Goal: Use online tool/utility: Use online tool/utility

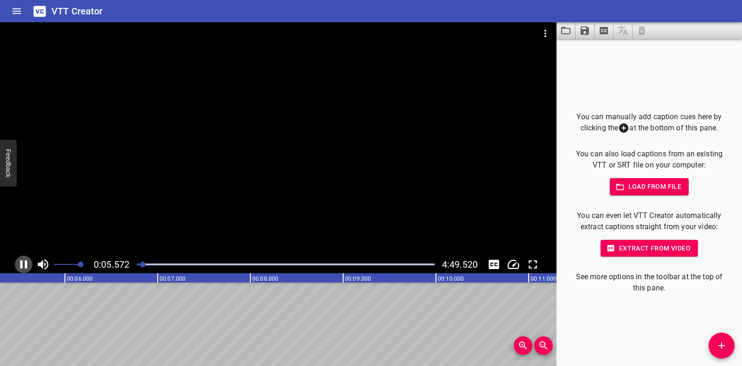
click at [21, 265] on icon "Play/Pause" at bounding box center [23, 264] width 7 height 8
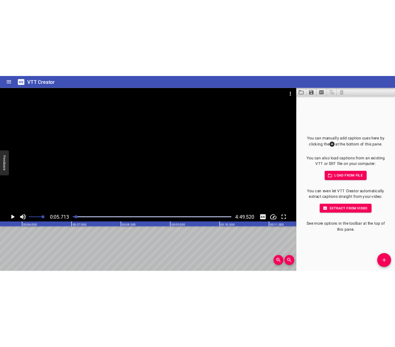
scroll to position [0, 529]
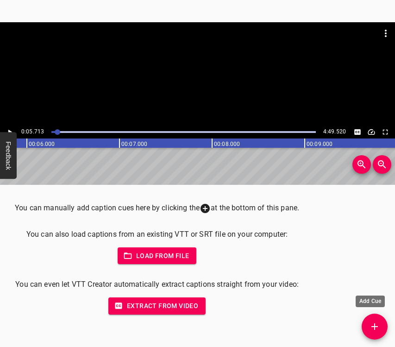
click at [379, 324] on icon "Add Cue" at bounding box center [375, 326] width 11 height 11
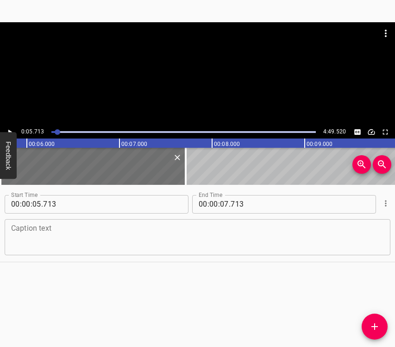
click at [83, 239] on textarea at bounding box center [197, 237] width 373 height 26
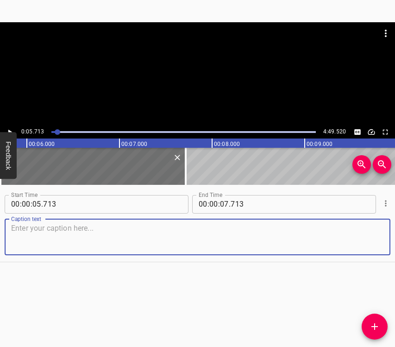
paste textarea "My grandson was born on [DEMOGRAPHIC_DATA], but the delivery was very difficult…"
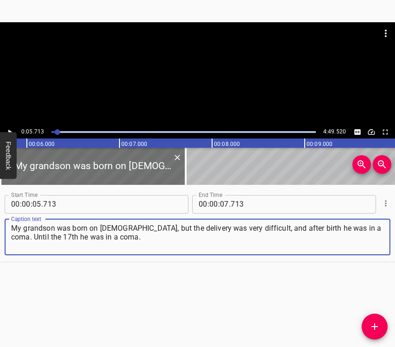
type textarea "My grandson was born on [DEMOGRAPHIC_DATA], but the delivery was very difficult…"
click at [9, 128] on icon "Play/Pause" at bounding box center [10, 132] width 8 height 8
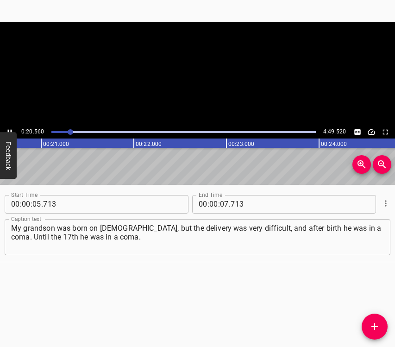
click at [8, 127] on button "Play/Pause" at bounding box center [10, 132] width 12 height 12
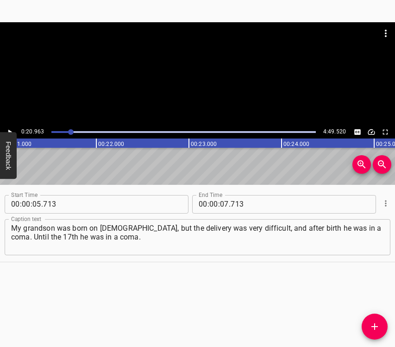
click at [8, 127] on button "Play/Pause" at bounding box center [10, 132] width 12 height 12
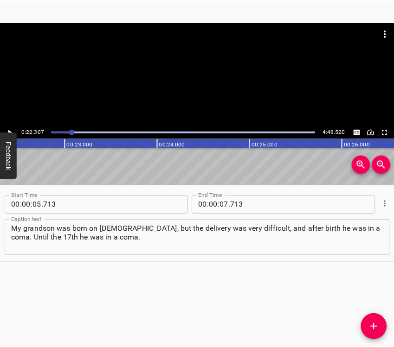
scroll to position [0, 2068]
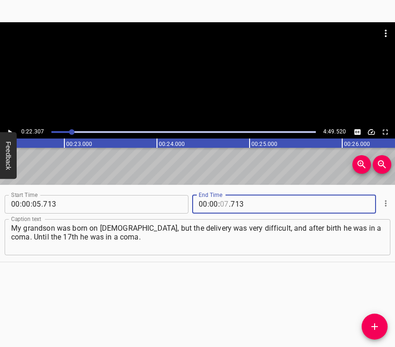
click at [221, 202] on input "number" at bounding box center [224, 204] width 9 height 19
type input "22"
type input "307"
click at [375, 330] on icon "Add Cue" at bounding box center [375, 327] width 6 height 6
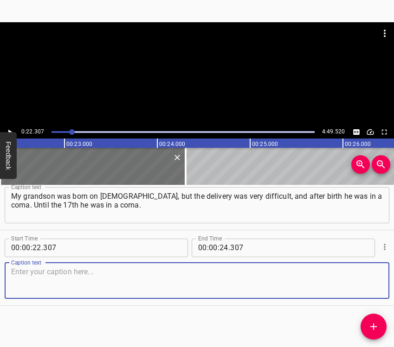
drag, startPoint x: 385, startPoint y: 329, endPoint x: 365, endPoint y: 290, distance: 43.8
click at [385, 329] on span "Add Cue" at bounding box center [373, 326] width 26 height 11
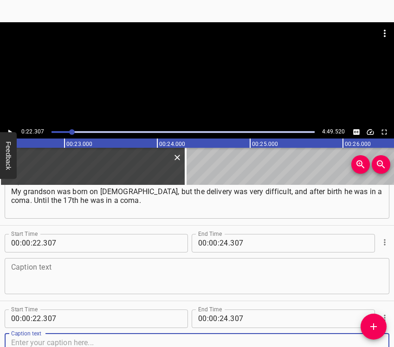
click at [364, 286] on textarea at bounding box center [196, 276] width 371 height 26
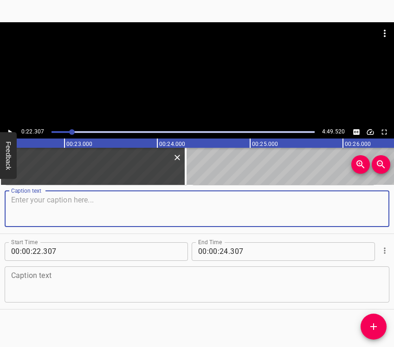
scroll to position [108, 0]
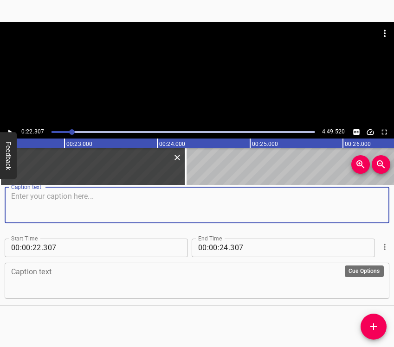
click at [380, 248] on icon "Cue Options" at bounding box center [384, 246] width 9 height 9
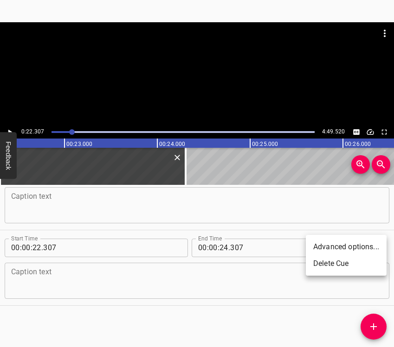
click at [351, 261] on li "Delete Cue" at bounding box center [346, 263] width 81 height 17
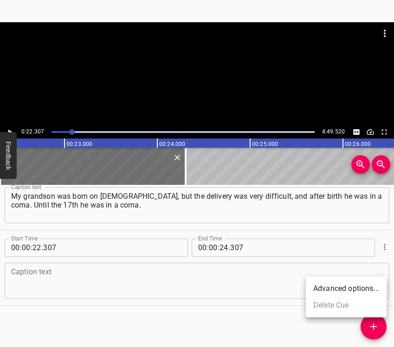
scroll to position [32, 0]
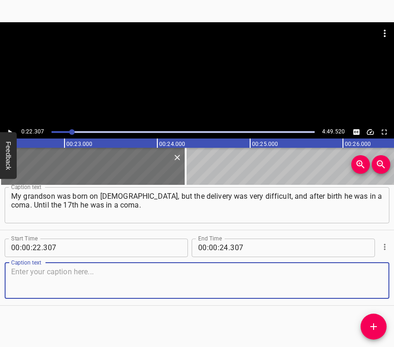
click at [325, 278] on textarea at bounding box center [196, 281] width 371 height 26
click at [31, 276] on textarea at bounding box center [196, 281] width 371 height 26
paste textarea "It was very hard for his mother and for us. But still, we were fighting, and ev…"
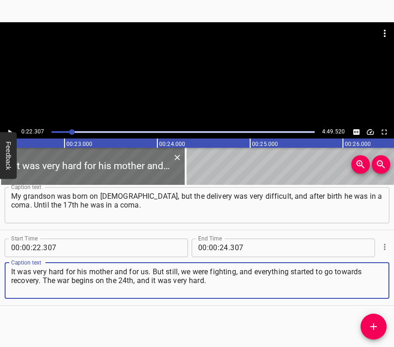
type textarea "It was very hard for his mother and for us. But still, we were fighting, and ev…"
